Goal: Task Accomplishment & Management: Manage account settings

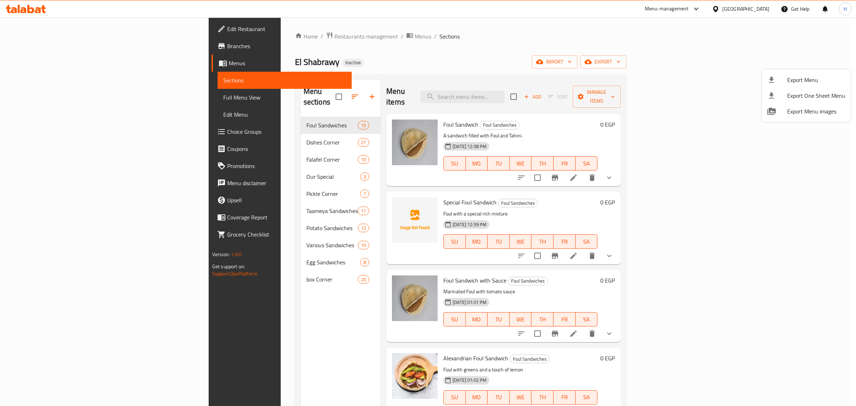
click at [49, 62] on div at bounding box center [428, 203] width 856 height 406
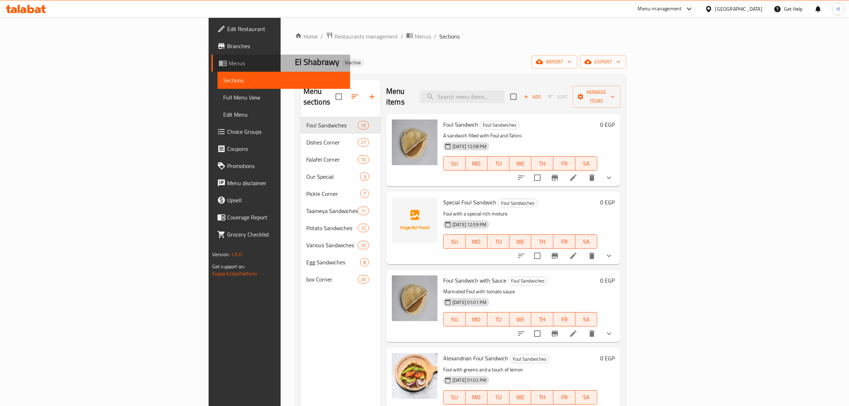
click at [229, 59] on span "Menus" at bounding box center [287, 63] width 116 height 9
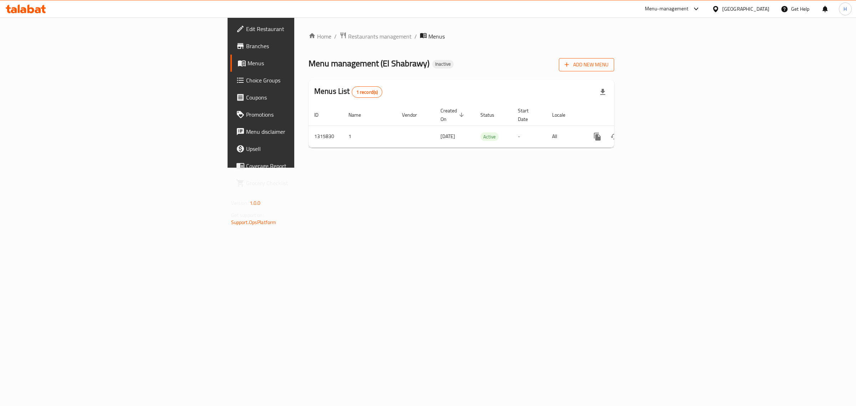
click at [609, 68] on span "Add New Menu" at bounding box center [587, 64] width 44 height 9
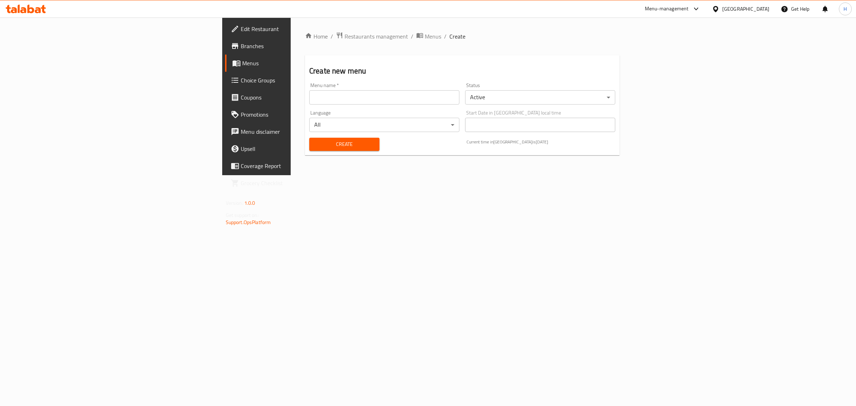
click at [309, 97] on input "text" at bounding box center [384, 97] width 150 height 14
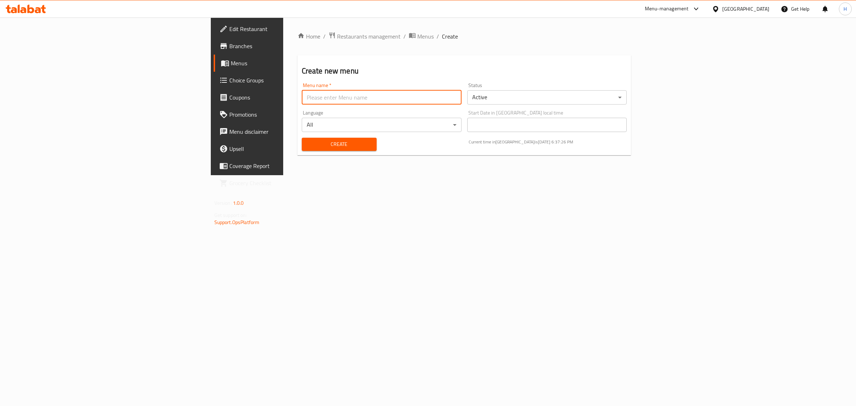
type input "new"
click at [307, 140] on span "Create" at bounding box center [338, 144] width 63 height 9
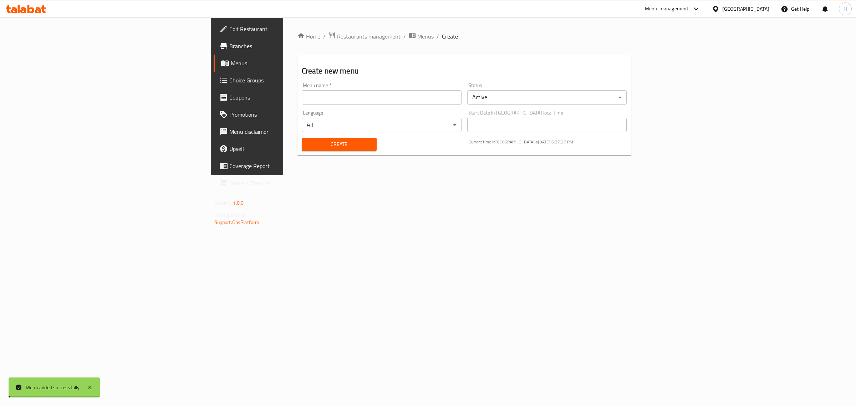
click at [231, 64] on span "Menus" at bounding box center [289, 63] width 117 height 9
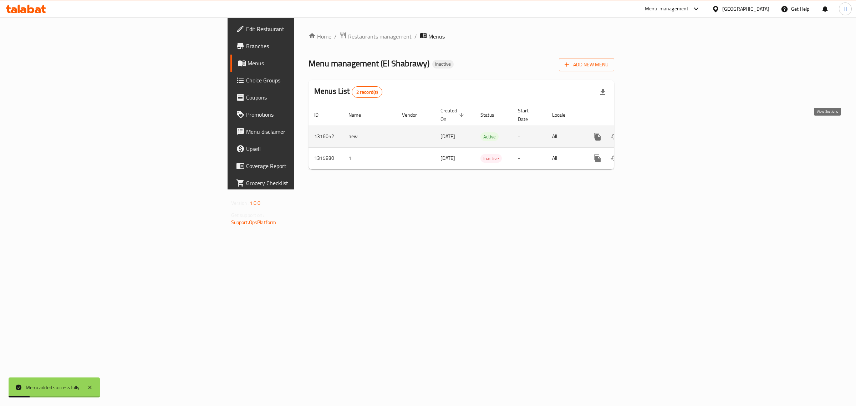
click at [657, 134] on link "enhanced table" at bounding box center [648, 136] width 17 height 17
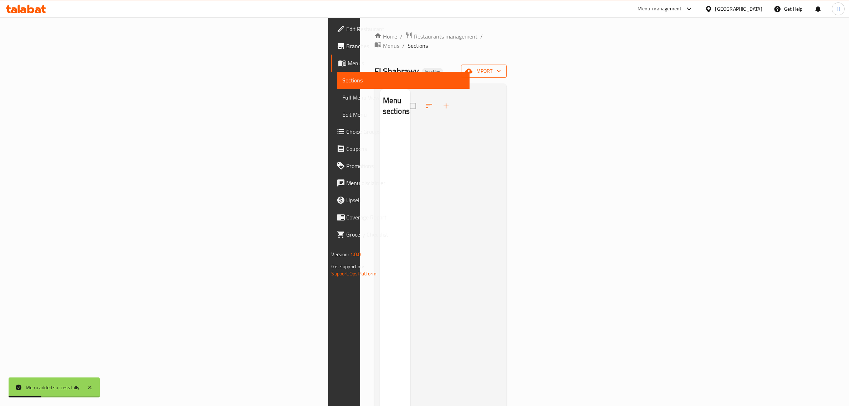
click at [501, 67] on span "import" at bounding box center [484, 71] width 34 height 9
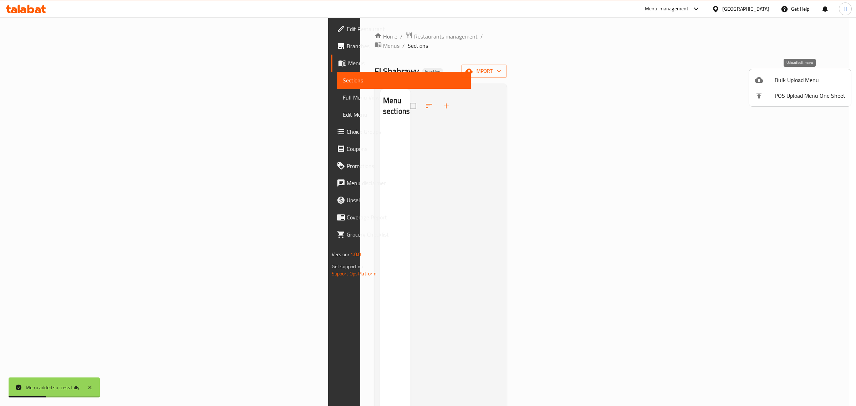
click at [802, 79] on span "Bulk Upload Menu" at bounding box center [810, 80] width 71 height 9
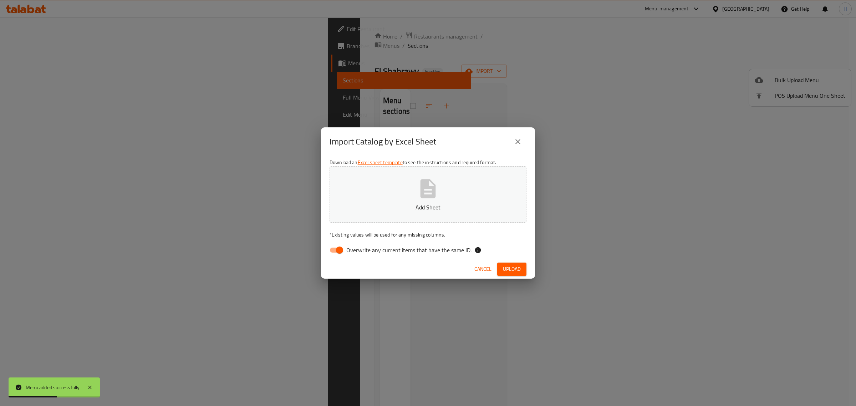
click at [335, 244] on input "Overwrite any current items that have the same ID." at bounding box center [339, 250] width 41 height 14
checkbox input "false"
click at [364, 190] on button "Add Sheet" at bounding box center [428, 194] width 197 height 56
click at [513, 272] on span "Upload" at bounding box center [512, 269] width 18 height 9
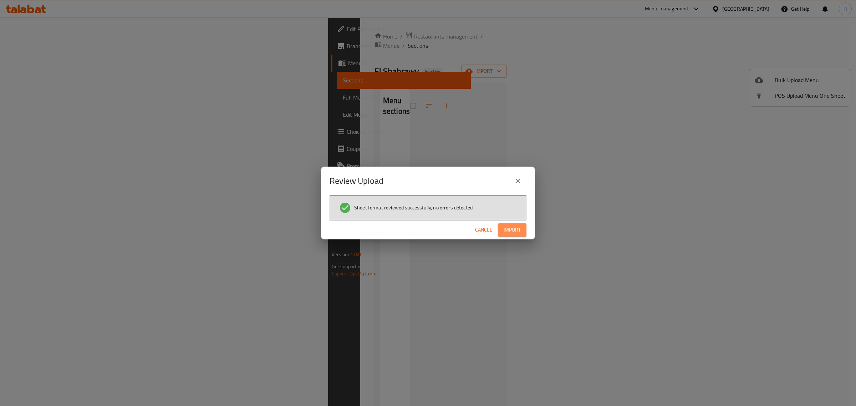
click at [507, 226] on span "Import" at bounding box center [512, 229] width 17 height 9
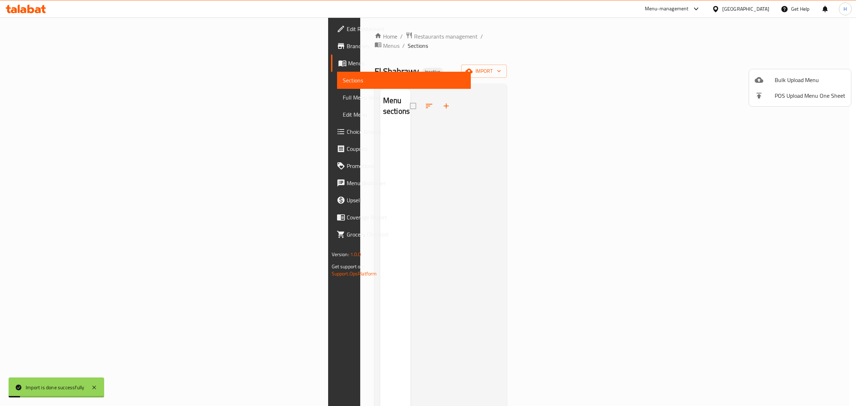
click at [84, 96] on div at bounding box center [428, 203] width 856 height 406
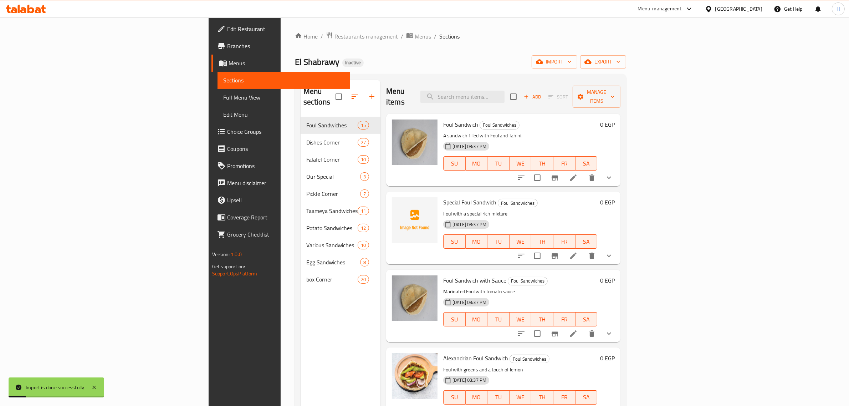
click at [223, 97] on span "Full Menu View" at bounding box center [284, 97] width 122 height 9
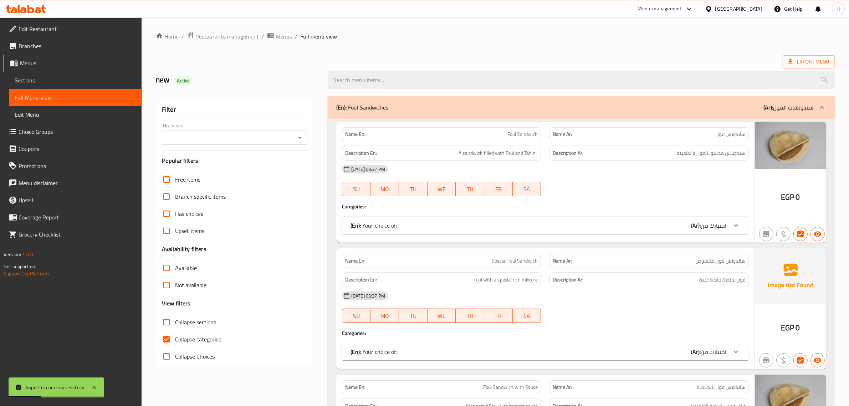
click at [178, 336] on span "Collapse categories" at bounding box center [198, 339] width 46 height 9
click at [175, 336] on input "Collapse categories" at bounding box center [166, 339] width 17 height 17
checkbox input "false"
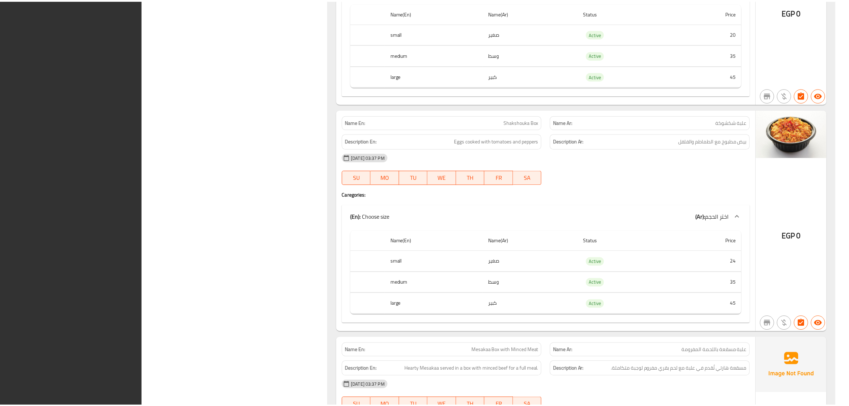
scroll to position [21990, 0]
